Goal: Task Accomplishment & Management: Use online tool/utility

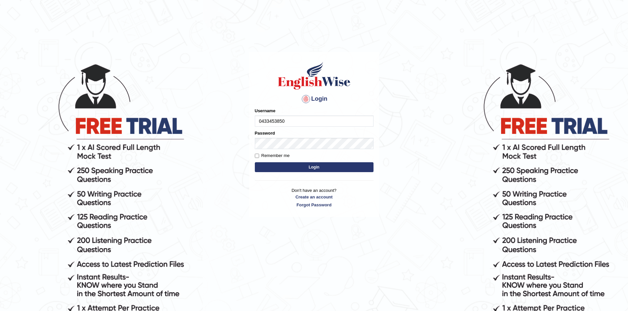
type input "0433453850"
click at [255, 162] on button "Login" at bounding box center [314, 167] width 119 height 10
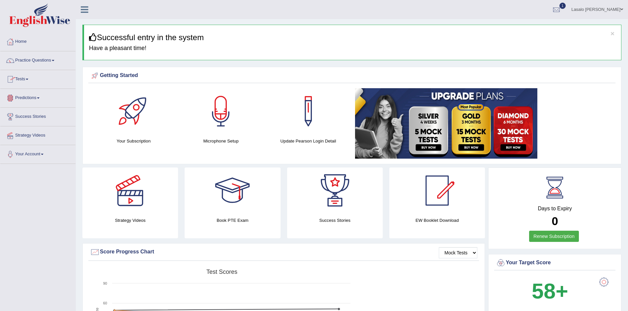
click at [31, 80] on link "Tests" at bounding box center [37, 78] width 75 height 16
click at [28, 104] on link "Take Mock Test" at bounding box center [43, 106] width 62 height 12
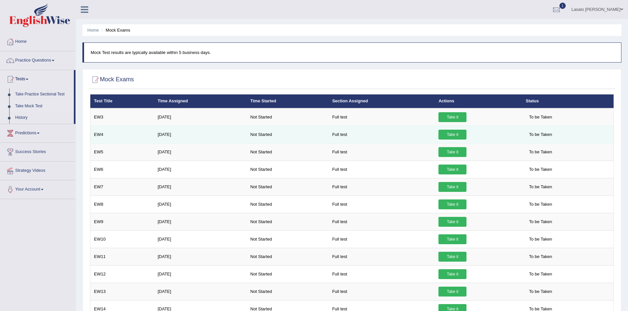
click at [459, 134] on link "Take it" at bounding box center [452, 135] width 28 height 10
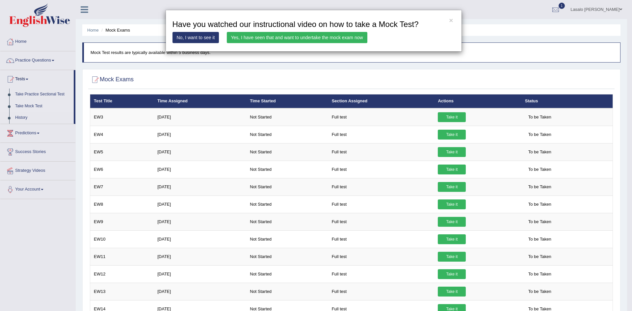
click at [334, 37] on link "Yes, I have seen that and want to undertake the mock exam now" at bounding box center [297, 37] width 141 height 11
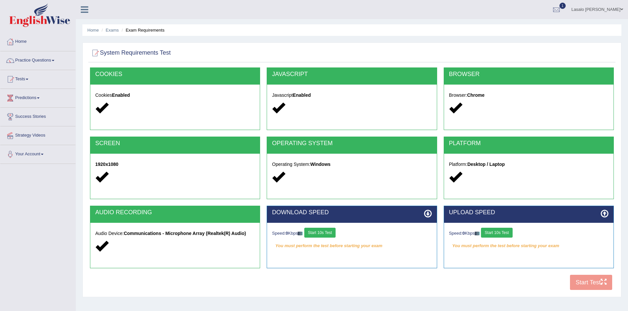
click at [592, 286] on div "COOKIES Cookies Enabled JAVASCRIPT Javascript Enabled BROWSER Browser: Chrome S…" at bounding box center [351, 181] width 527 height 226
click at [329, 234] on button "Start 10s Test" at bounding box center [319, 233] width 31 height 10
click at [499, 232] on button "Start 10s Test" at bounding box center [496, 233] width 31 height 10
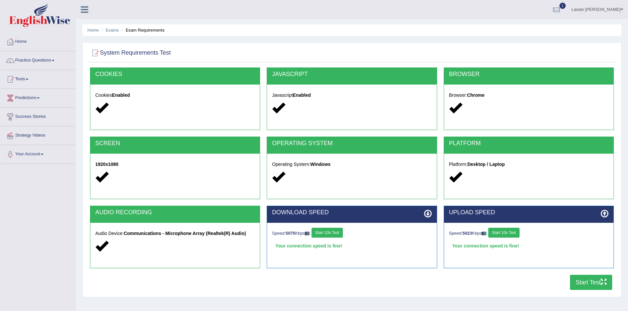
click at [596, 283] on button "Start Test" at bounding box center [591, 282] width 42 height 15
